Goal: Task Accomplishment & Management: Complete application form

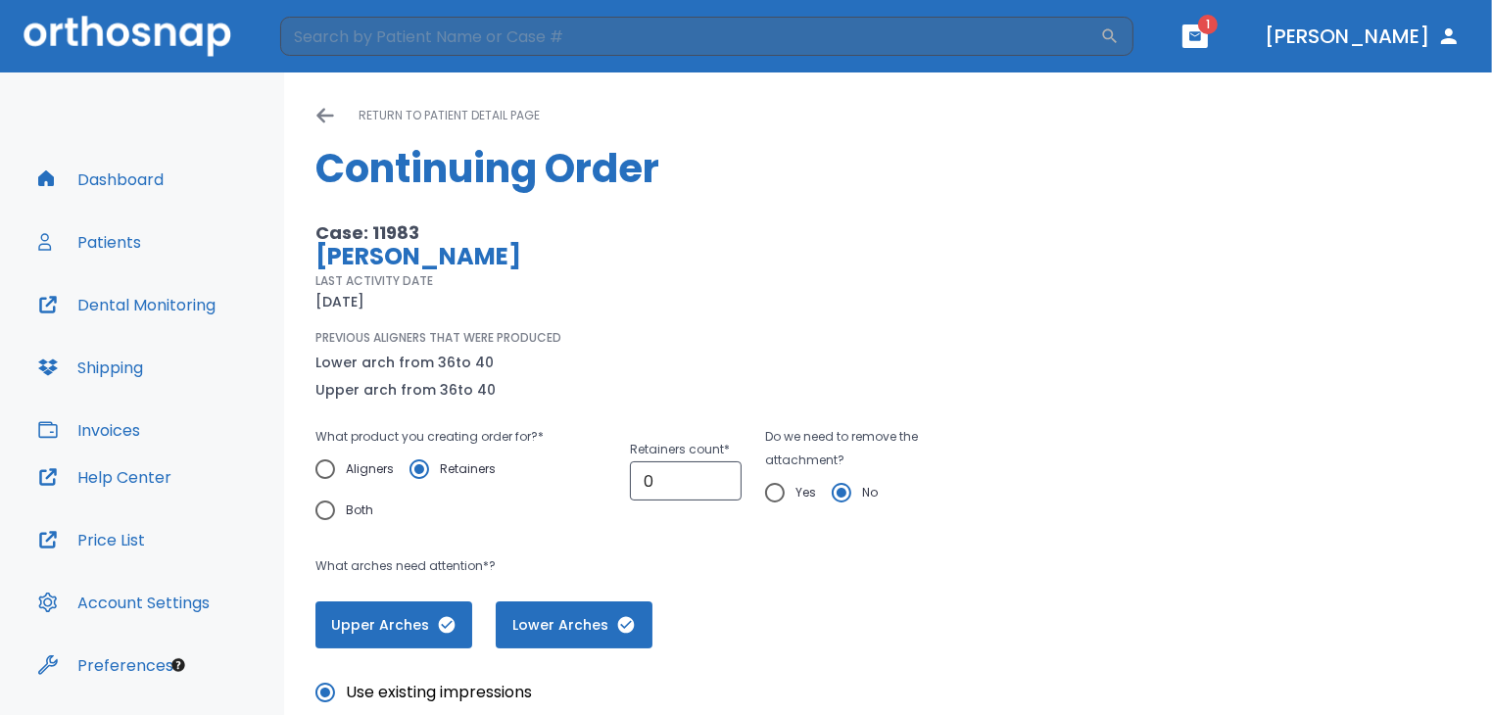
click at [317, 111] on icon at bounding box center [325, 116] width 20 height 20
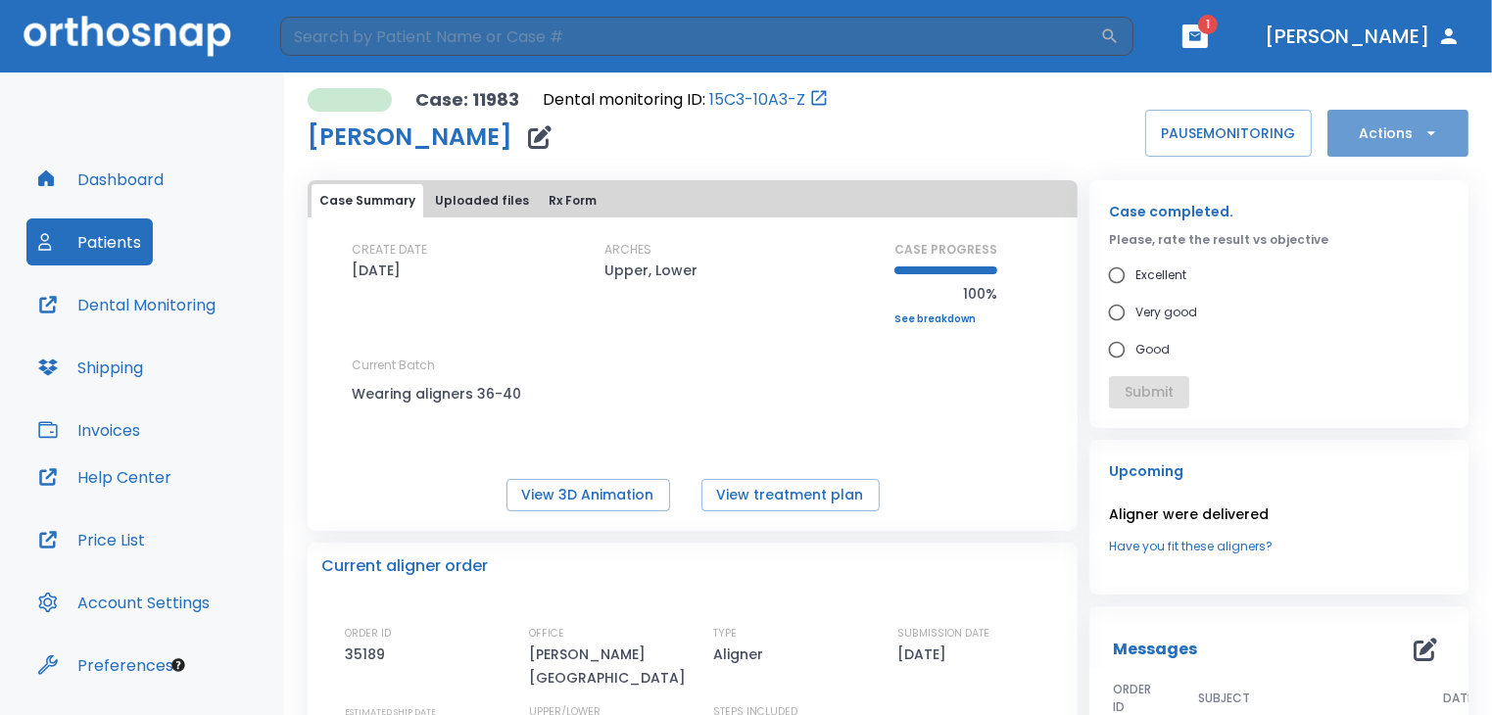
click at [1386, 112] on button "Actions" at bounding box center [1397, 133] width 141 height 47
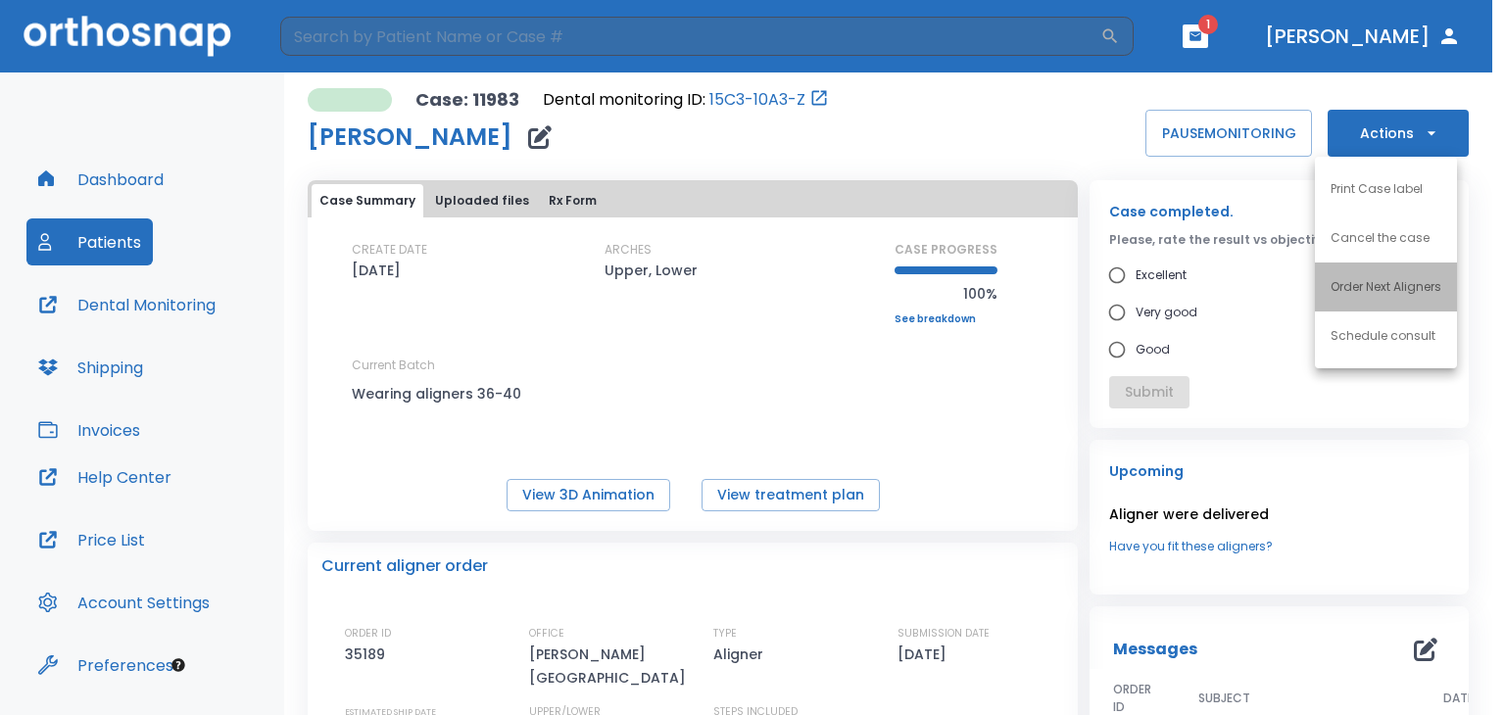
click at [1376, 267] on li "Order Next Aligners" at bounding box center [1386, 287] width 142 height 49
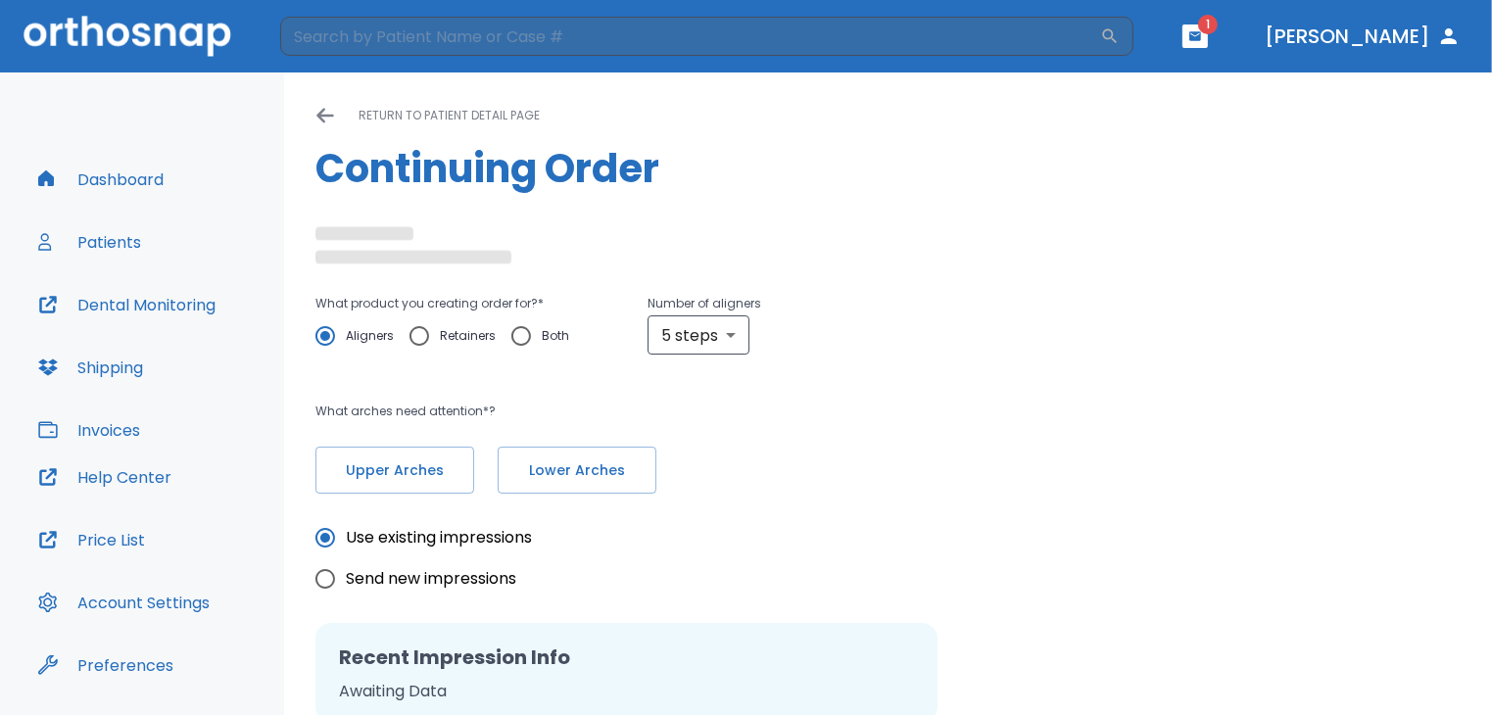
radio input "false"
radio input "true"
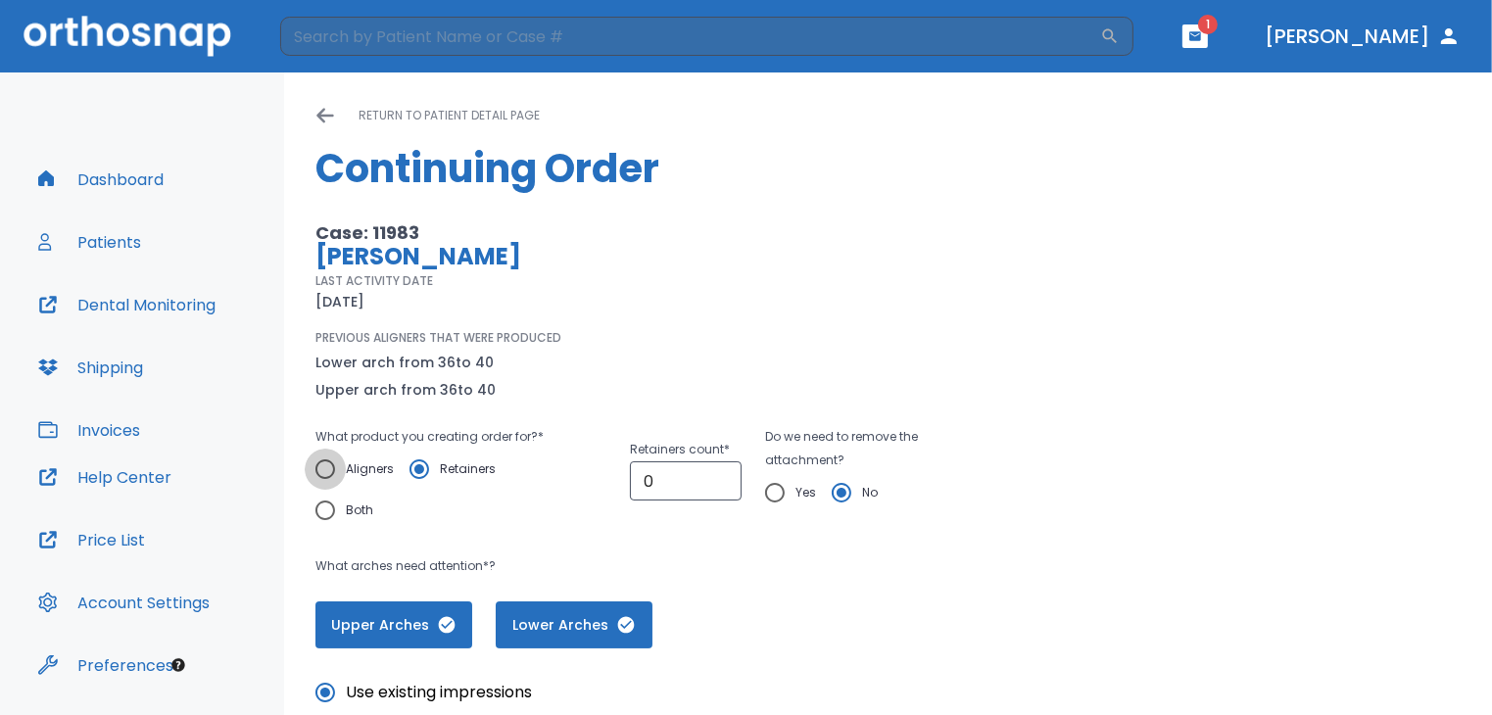
click at [324, 467] on input "Aligners" at bounding box center [325, 469] width 41 height 41
radio input "true"
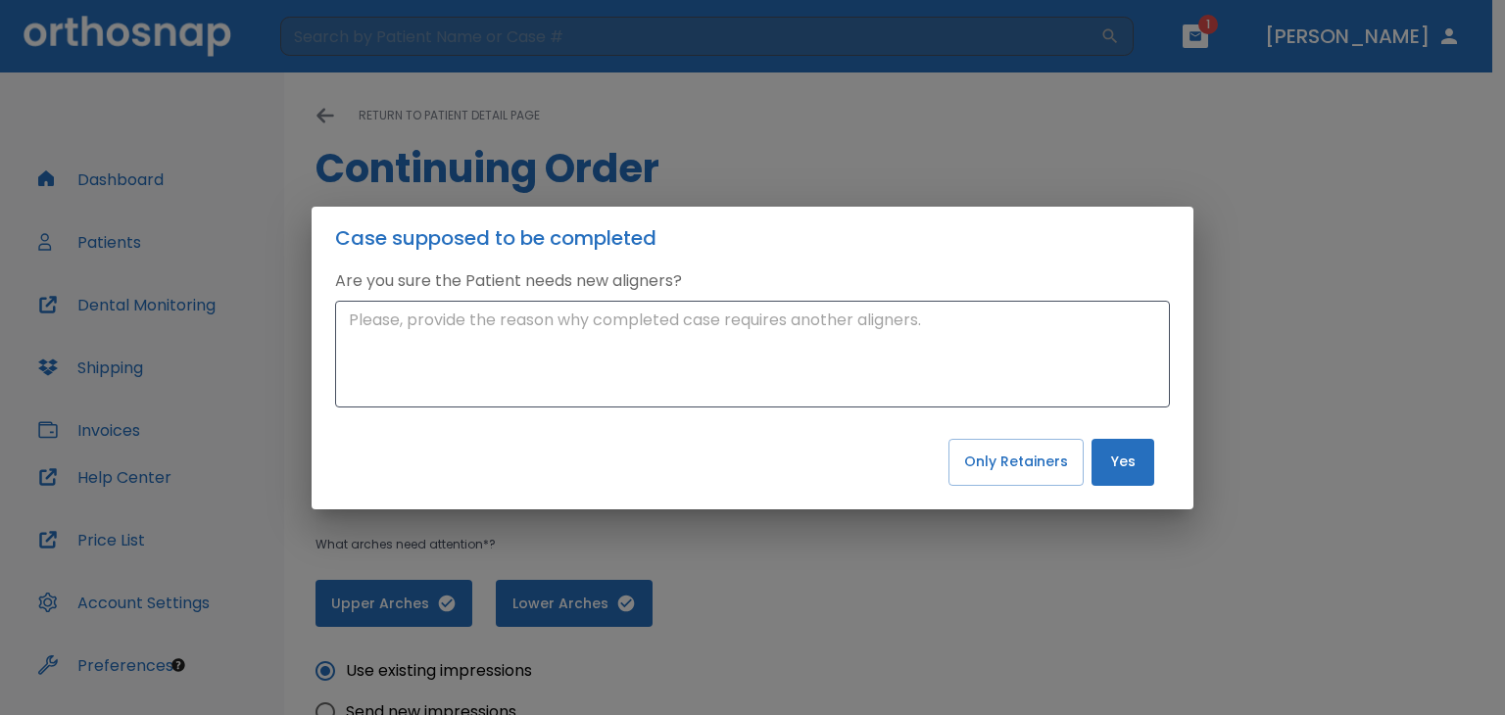
click at [1291, 423] on div "Case supposed to be completed Are you sure the Patient needs new aligners? x ​ …" at bounding box center [752, 357] width 1505 height 715
click at [1114, 463] on button "Yes" at bounding box center [1122, 462] width 63 height 47
